Goal: Information Seeking & Learning: Learn about a topic

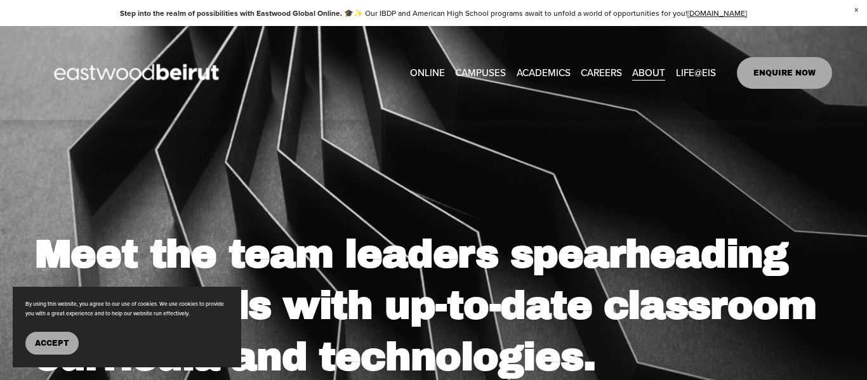
scroll to position [48, 0]
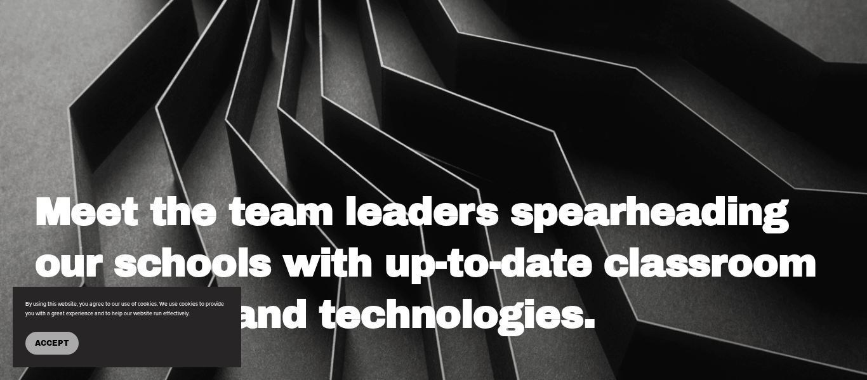
click at [59, 341] on span "Accept" at bounding box center [52, 343] width 34 height 9
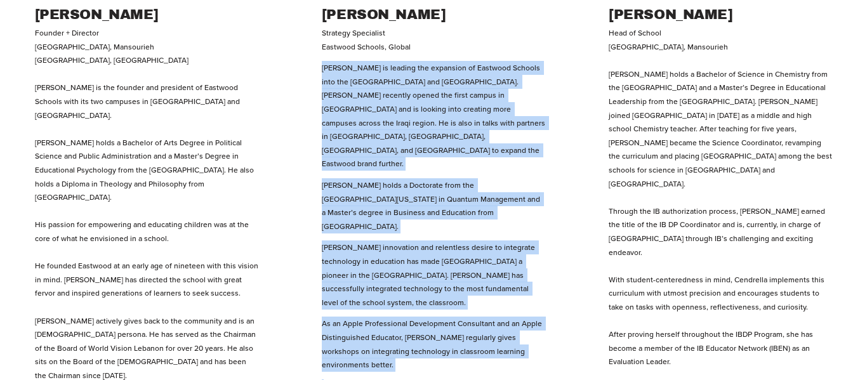
scroll to position [725, 0]
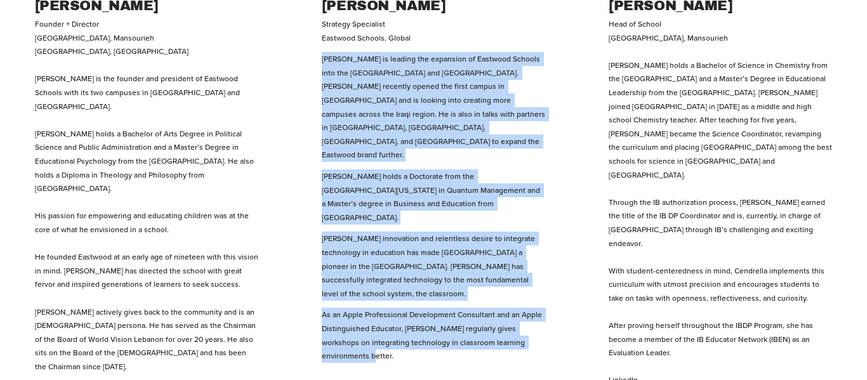
drag, startPoint x: 322, startPoint y: 176, endPoint x: 560, endPoint y: 269, distance: 255.7
click at [560, 269] on ul "[PERSON_NAME] Founder + Director [GEOGRAPHIC_DATA], [GEOGRAPHIC_DATA], [PERSON_…" at bounding box center [433, 132] width 867 height 738
copy div "[PERSON_NAME] is leading the expansion of Eastwood Schools into the [GEOGRAPHIC…"
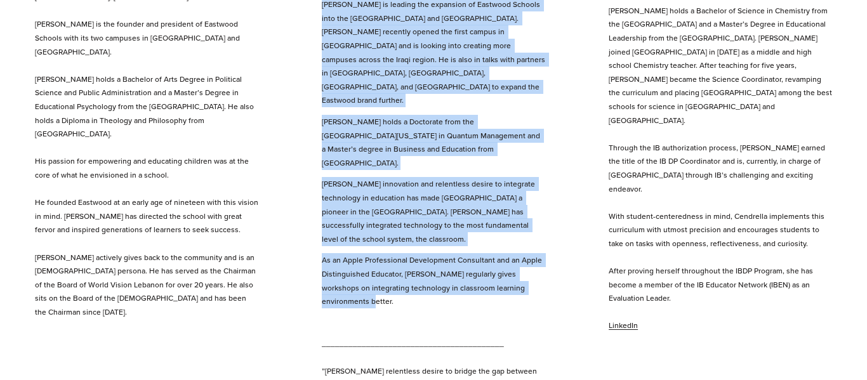
scroll to position [781, 0]
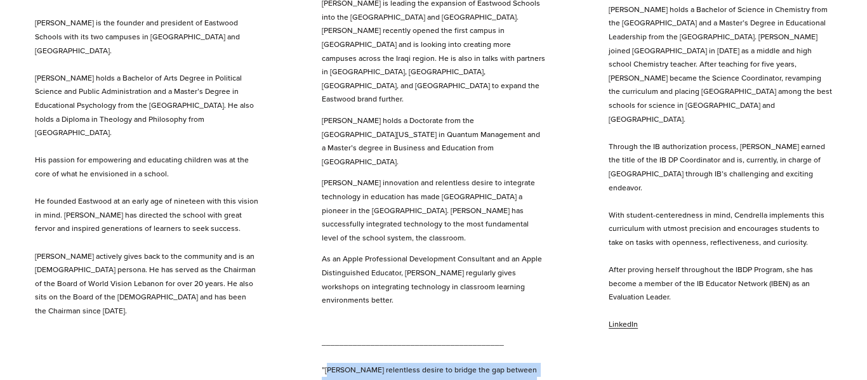
drag, startPoint x: 328, startPoint y: 288, endPoint x: 365, endPoint y: 293, distance: 37.3
click at [319, 285] on ul "[PERSON_NAME] Founder + Director [GEOGRAPHIC_DATA], [GEOGRAPHIC_DATA], [PERSON_…" at bounding box center [433, 76] width 867 height 738
drag, startPoint x: 319, startPoint y: 285, endPoint x: 447, endPoint y: 309, distance: 130.5
click at [489, 317] on ul "[PERSON_NAME] Founder + Director [GEOGRAPHIC_DATA], [GEOGRAPHIC_DATA], [PERSON_…" at bounding box center [433, 76] width 867 height 738
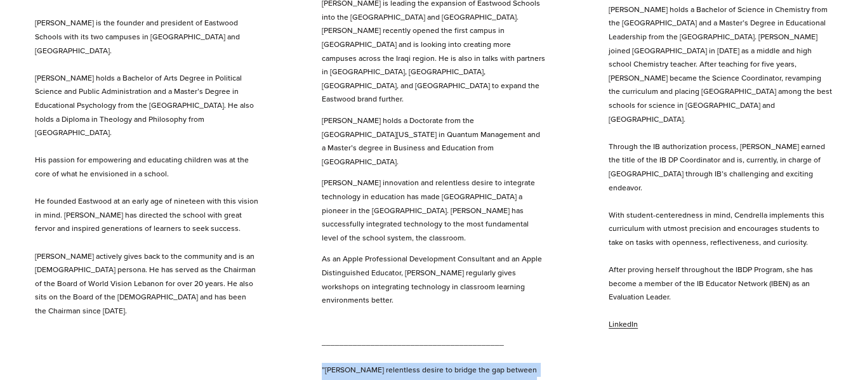
copy p "”[PERSON_NAME] relentless desire to bridge the gap between real-life learning a…"
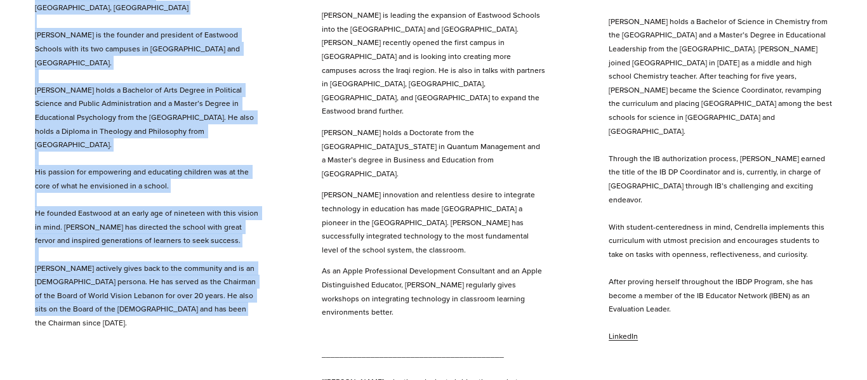
scroll to position [779, 0]
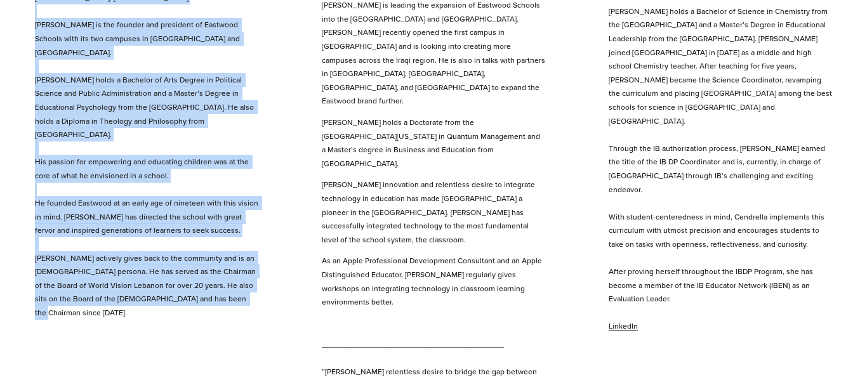
drag, startPoint x: 32, startPoint y: 209, endPoint x: 257, endPoint y: 299, distance: 242.1
click at [257, 299] on ul "[PERSON_NAME] Founder + Director [GEOGRAPHIC_DATA], [GEOGRAPHIC_DATA], [PERSON_…" at bounding box center [433, 78] width 867 height 738
copy p "Founder + Director [GEOGRAPHIC_DATA], [GEOGRAPHIC_DATA], [PERSON_NAME] is the f…"
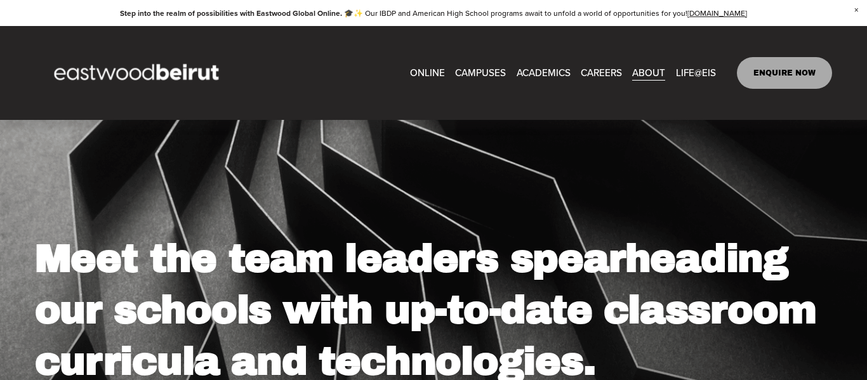
scroll to position [0, 0]
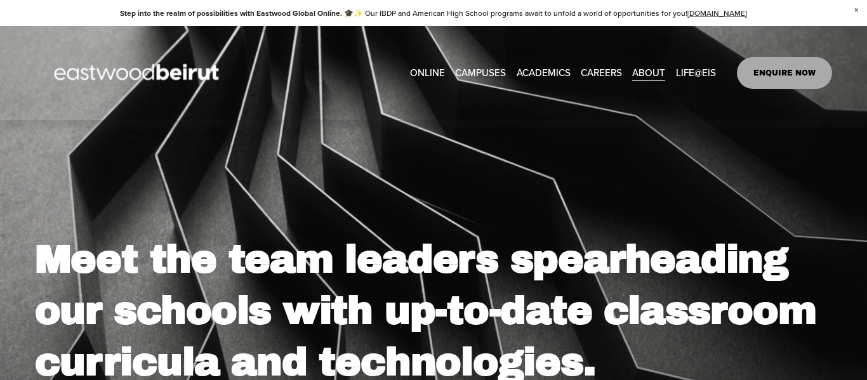
click at [553, 78] on span "ACADEMICS" at bounding box center [544, 73] width 54 height 18
click at [554, 70] on span "ACADEMICS" at bounding box center [544, 73] width 54 height 18
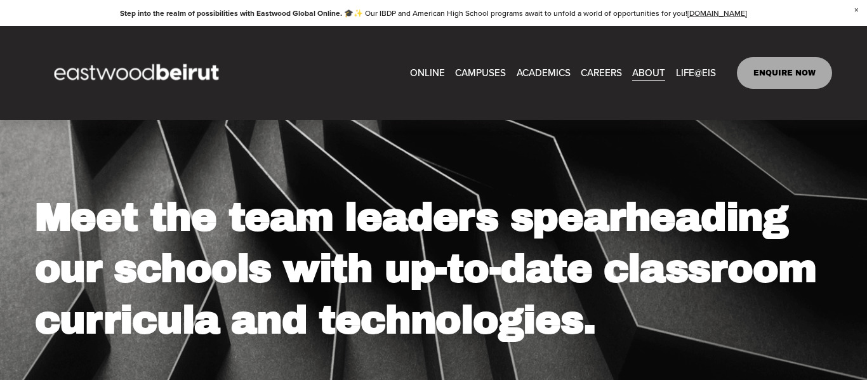
scroll to position [41, 0]
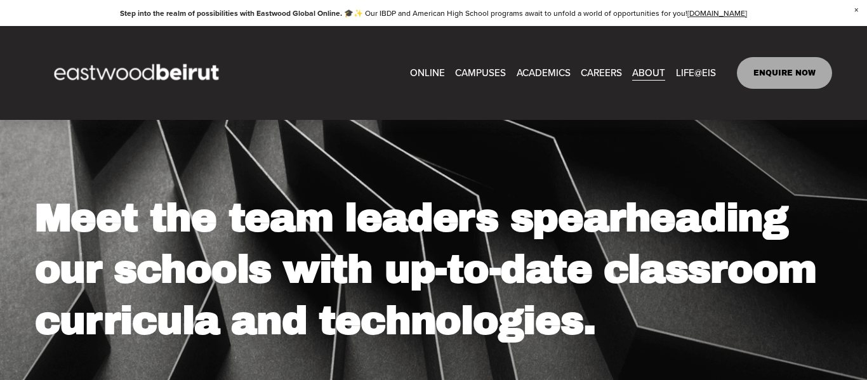
click at [648, 72] on span "ABOUT" at bounding box center [648, 73] width 33 height 18
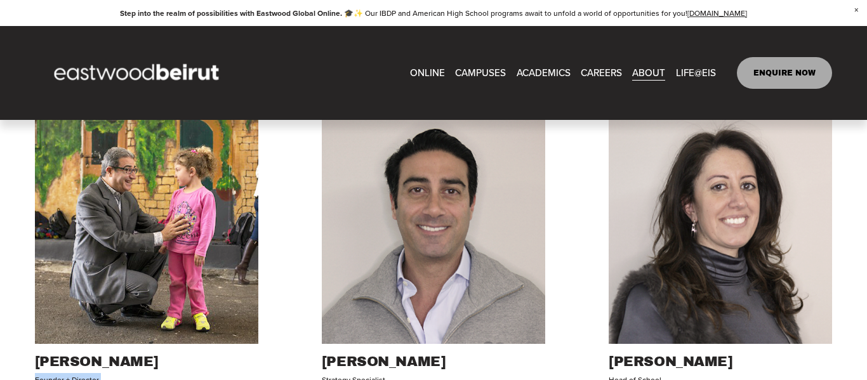
scroll to position [363, 0]
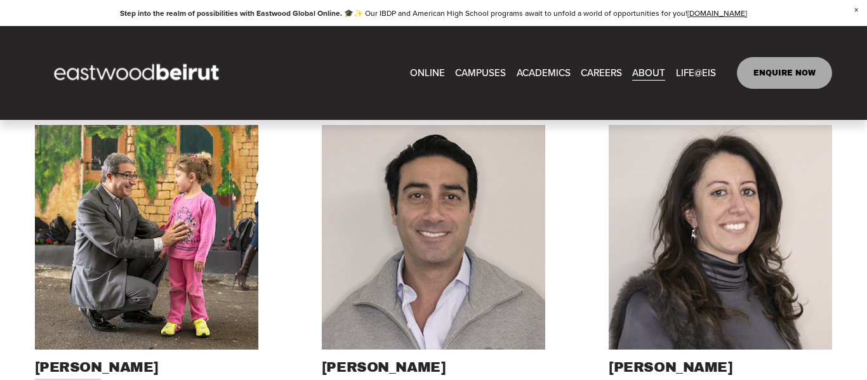
click at [0, 0] on span "Mission + Vision" at bounding box center [0, 0] width 0 height 0
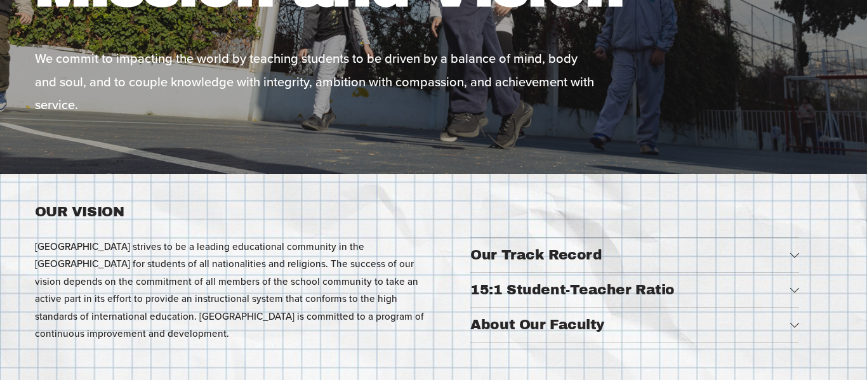
scroll to position [274, 0]
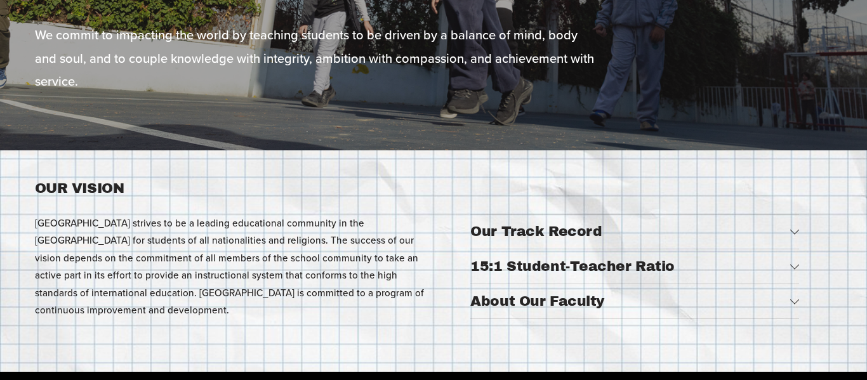
drag, startPoint x: 36, startPoint y: 185, endPoint x: 157, endPoint y: 299, distance: 166.6
click at [190, 316] on div "OUR VISION Eastwood International School strives to be a leading educational co…" at bounding box center [233, 249] width 396 height 140
copy div "OUR VISION Eastwood International School strives to be a leading educational co…"
